Goal: Information Seeking & Learning: Learn about a topic

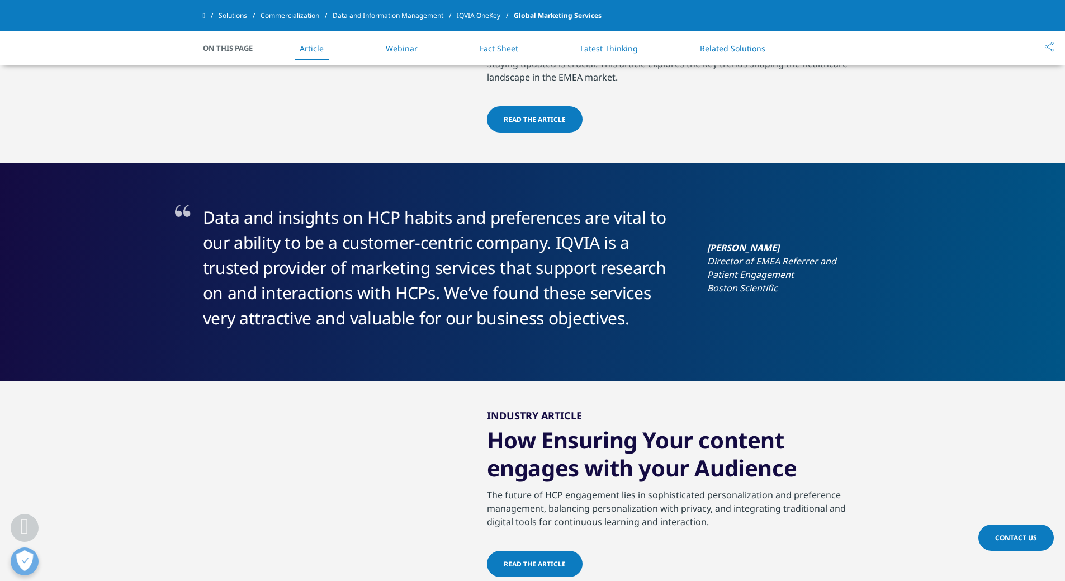
scroll to position [1174, 0]
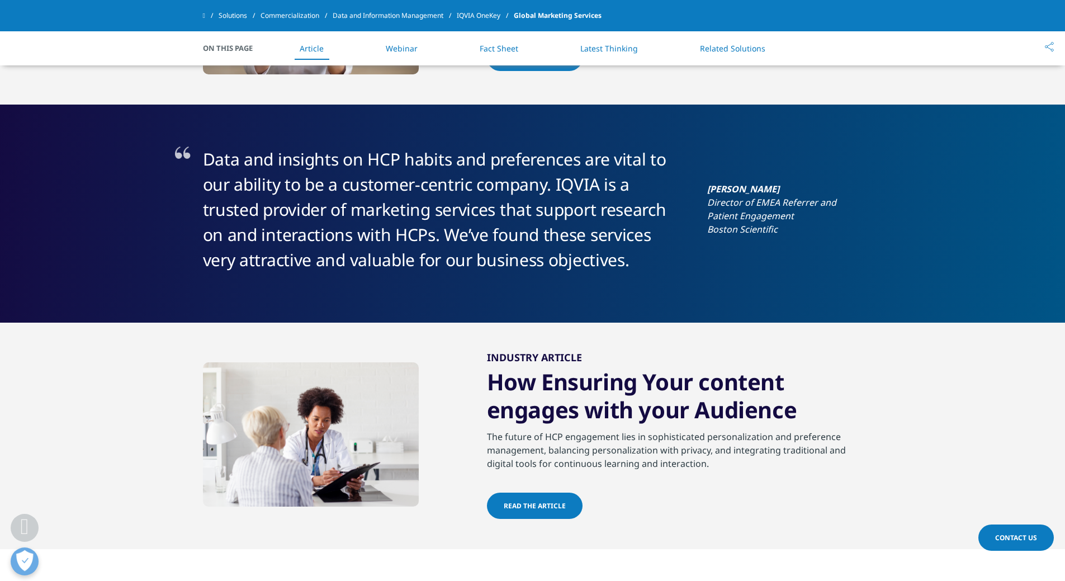
click at [552, 501] on span "Read the article" at bounding box center [535, 506] width 62 height 10
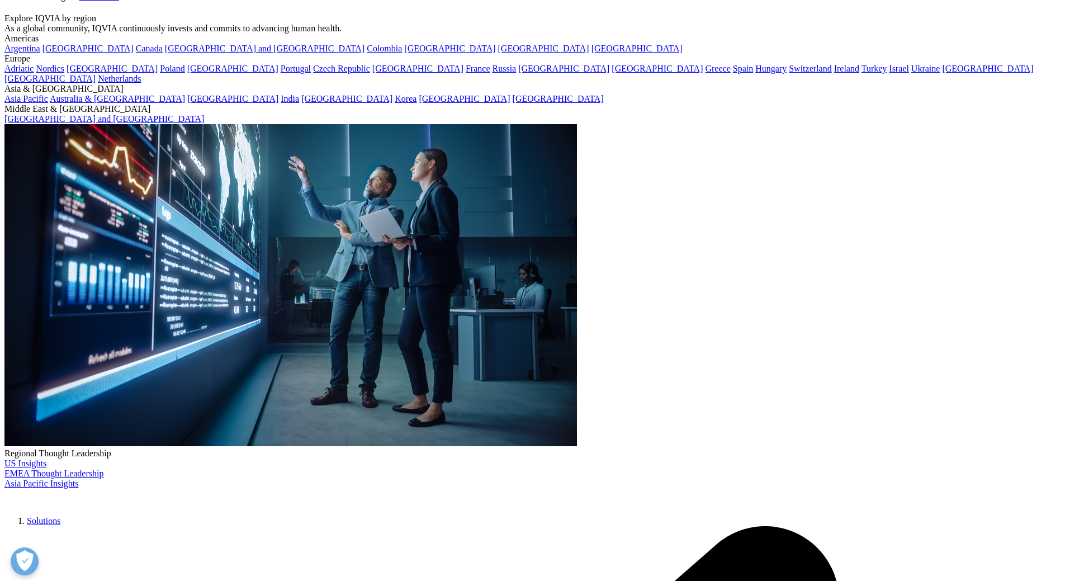
scroll to position [56, 0]
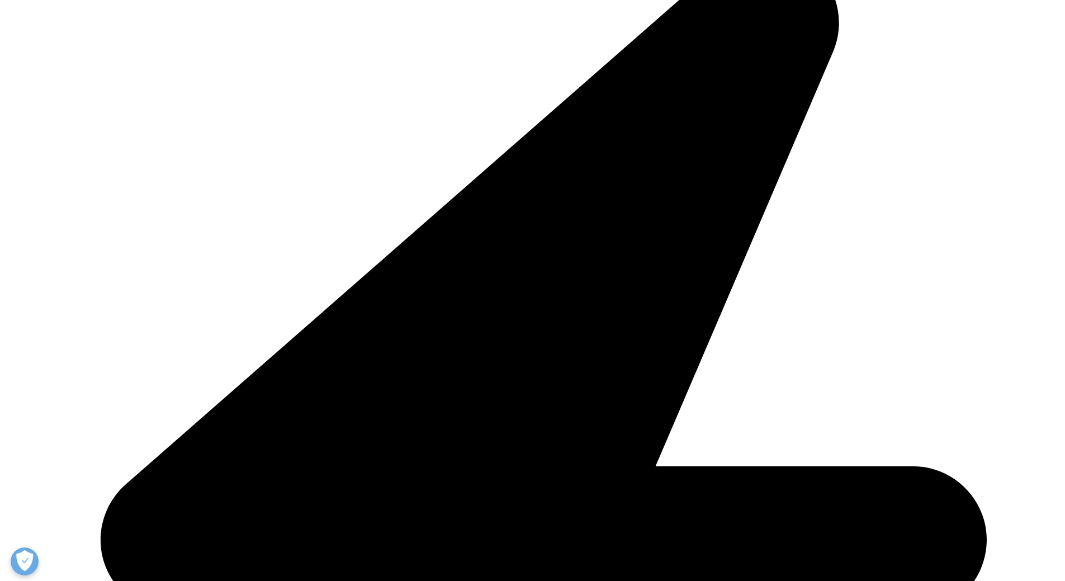
scroll to position [671, 0]
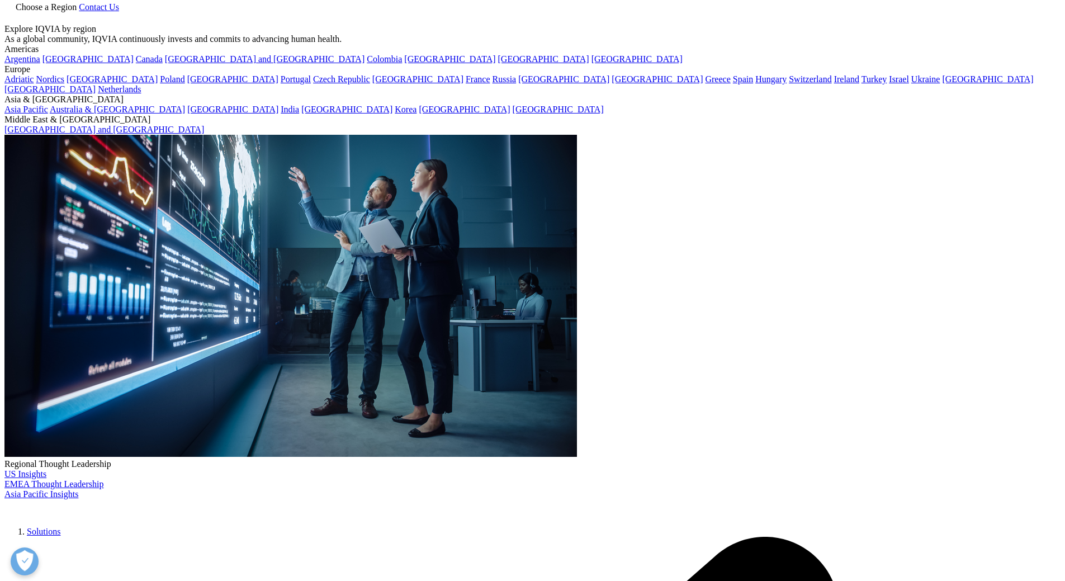
scroll to position [56, 0]
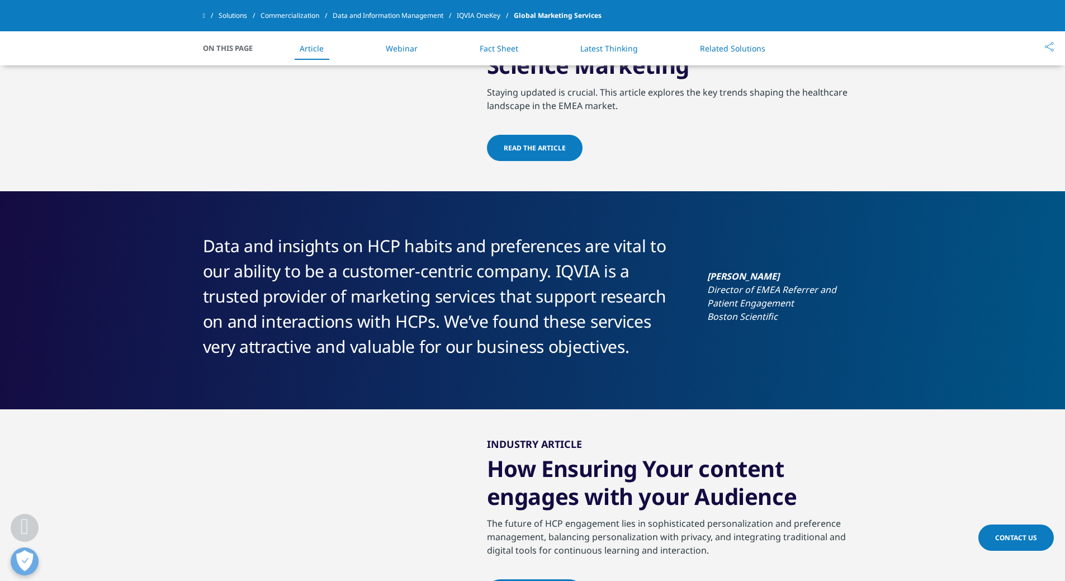
scroll to position [950, 0]
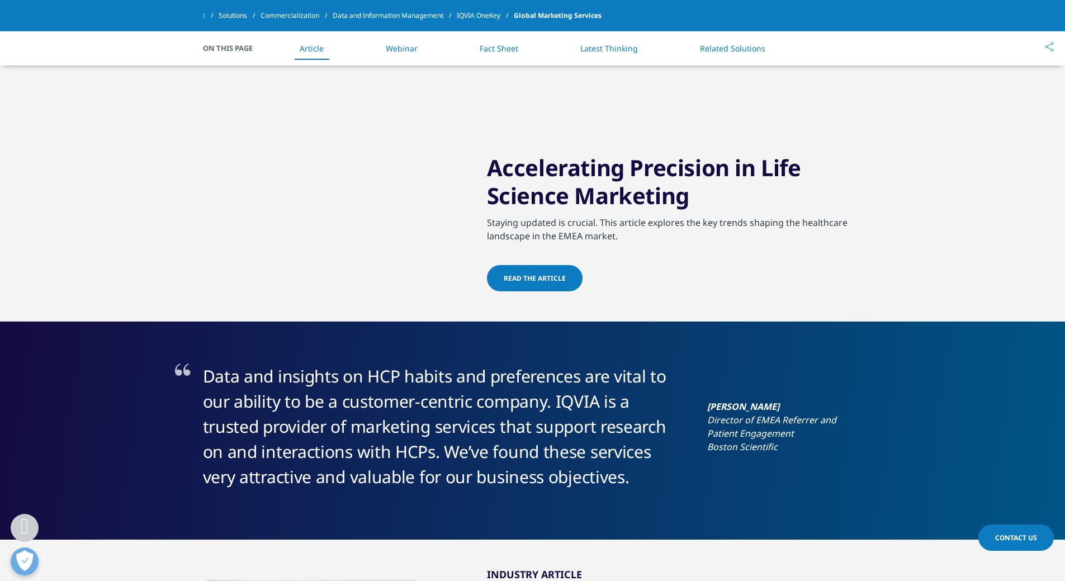
click at [547, 277] on span "Read the article" at bounding box center [535, 282] width 62 height 10
